Goal: Find specific page/section

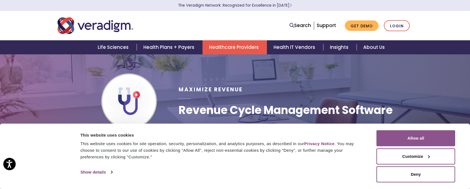
click at [440, 141] on button "Allow all" at bounding box center [416, 138] width 79 height 16
click at [422, 137] on button "Allow all" at bounding box center [416, 138] width 79 height 16
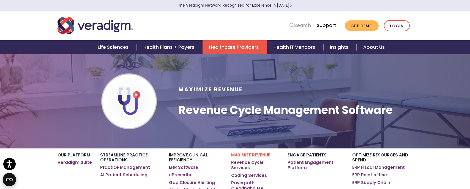
click at [300, 25] on link "Search" at bounding box center [300, 25] width 21 height 7
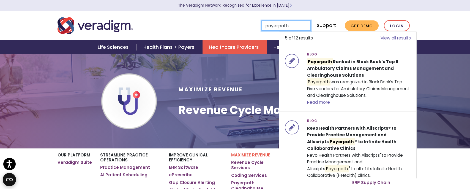
type input "payerpath"
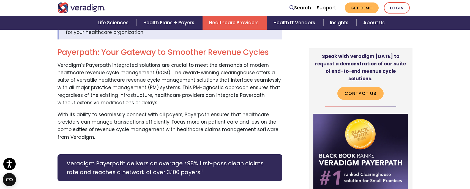
scroll to position [216, 0]
